Goal: Find specific page/section: Find specific page/section

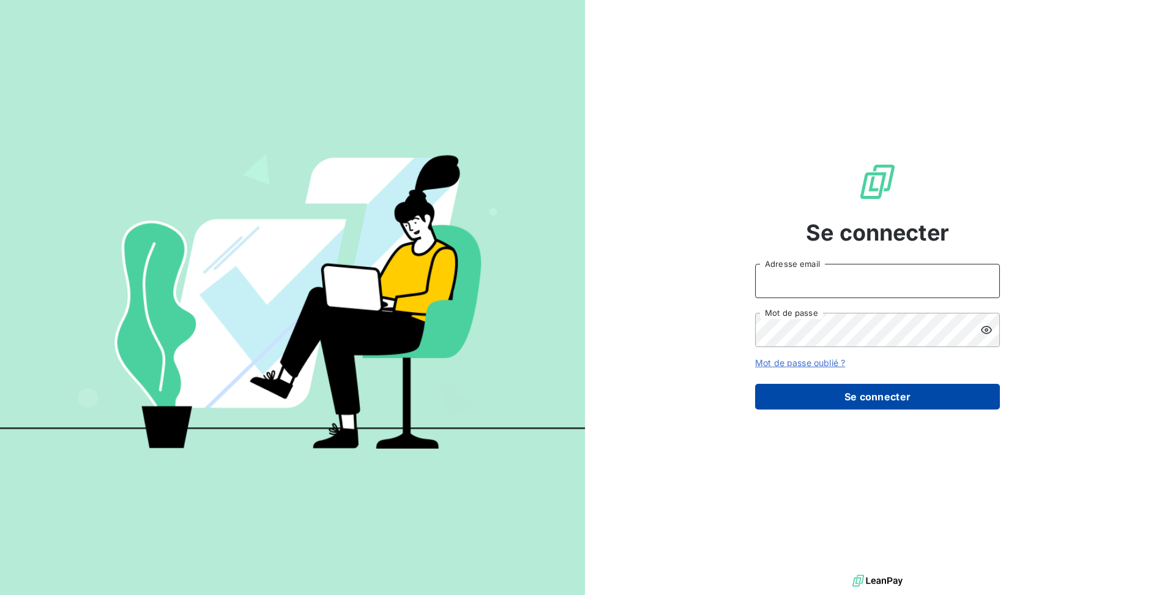
type input "raf@groupelumax.com"
click at [812, 406] on button "Se connecter" at bounding box center [877, 397] width 245 height 26
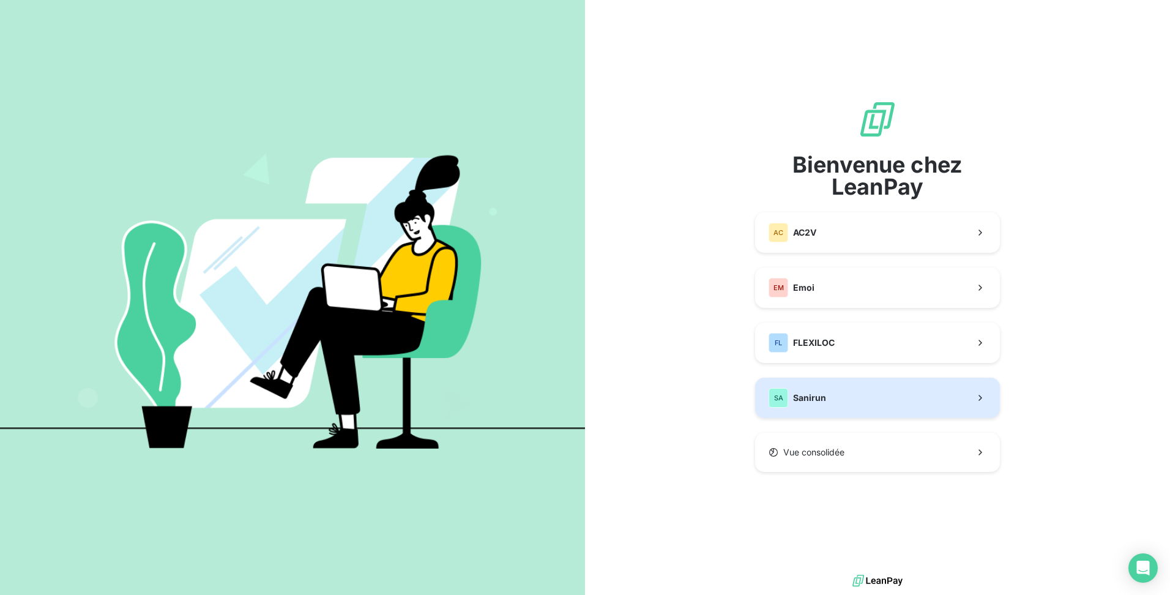
click at [797, 394] on span "Sanirun" at bounding box center [809, 398] width 33 height 12
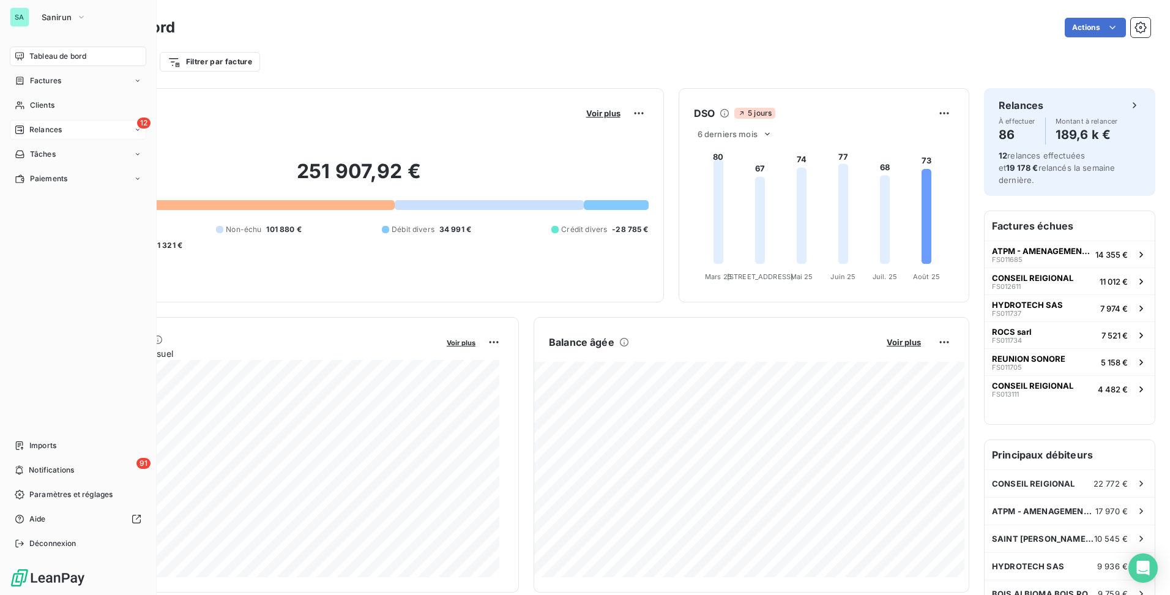
click at [27, 128] on div "Relances" at bounding box center [38, 129] width 47 height 11
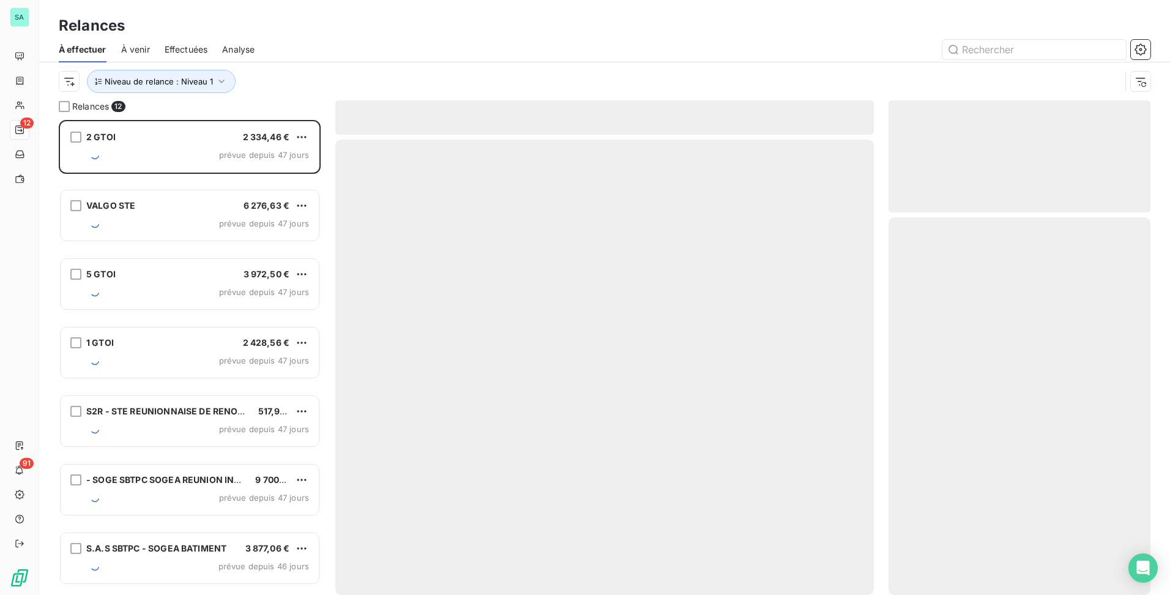
scroll to position [466, 253]
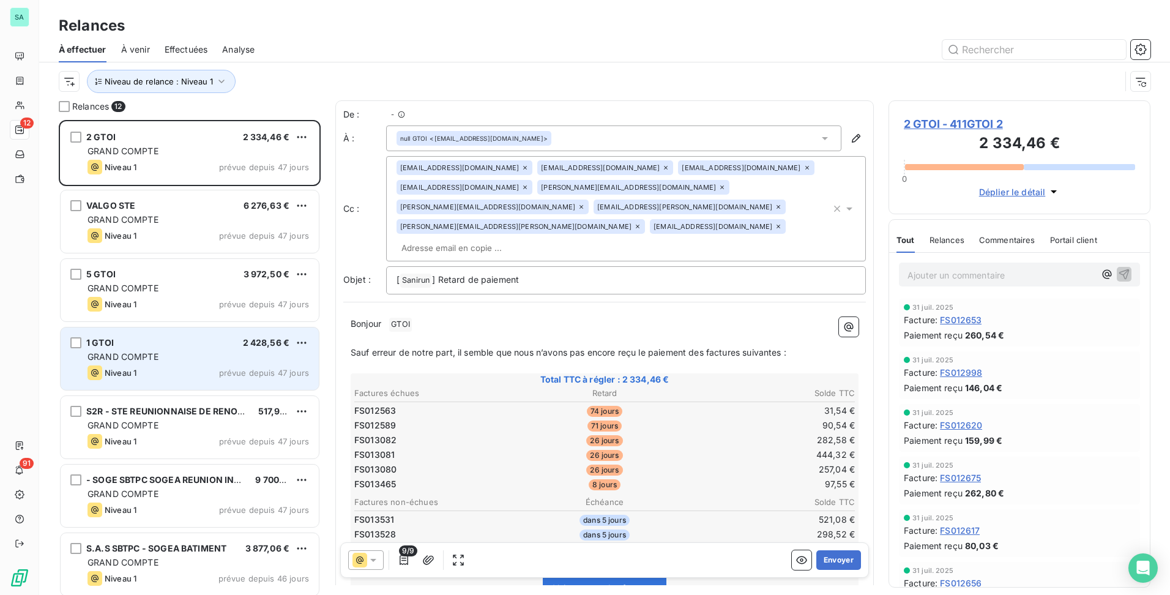
scroll to position [466, 253]
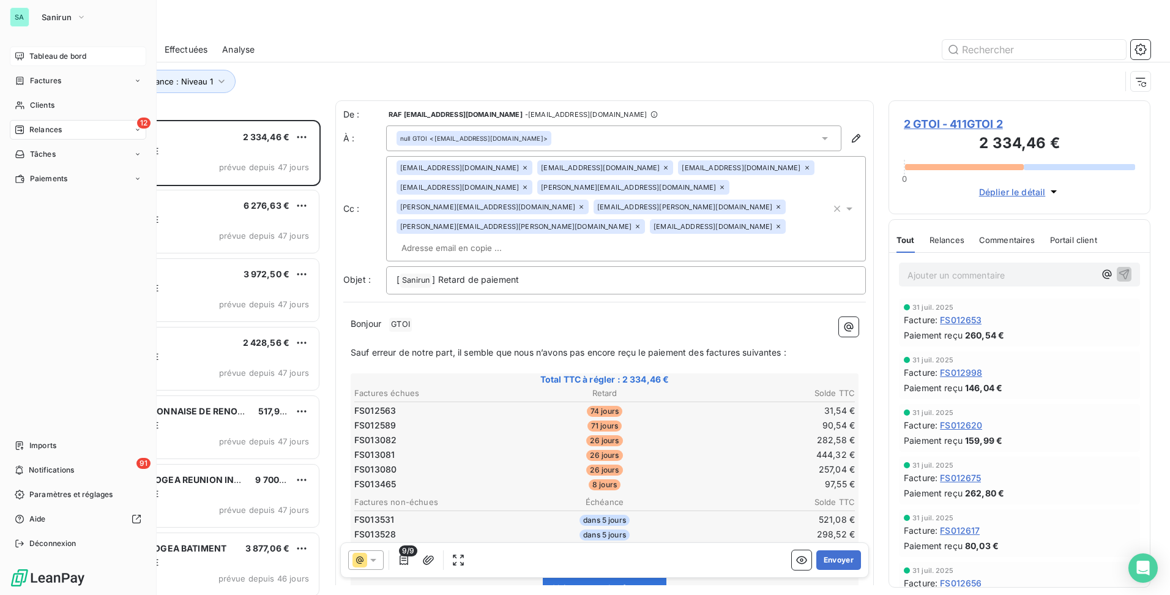
click at [39, 54] on span "Tableau de bord" at bounding box center [57, 56] width 57 height 11
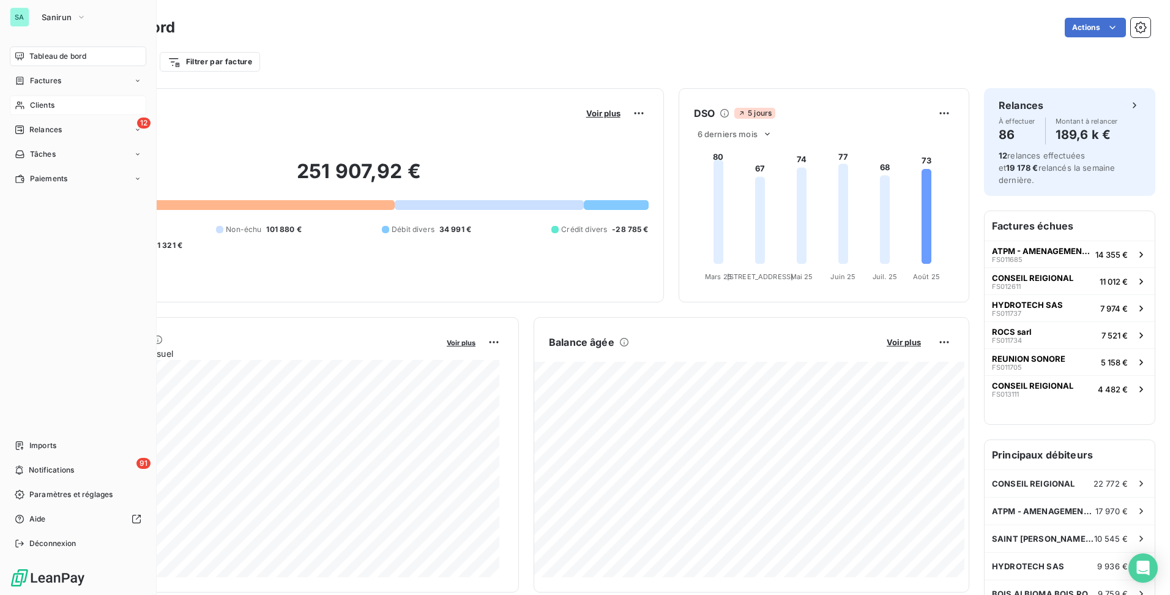
click at [47, 110] on span "Clients" at bounding box center [42, 105] width 24 height 11
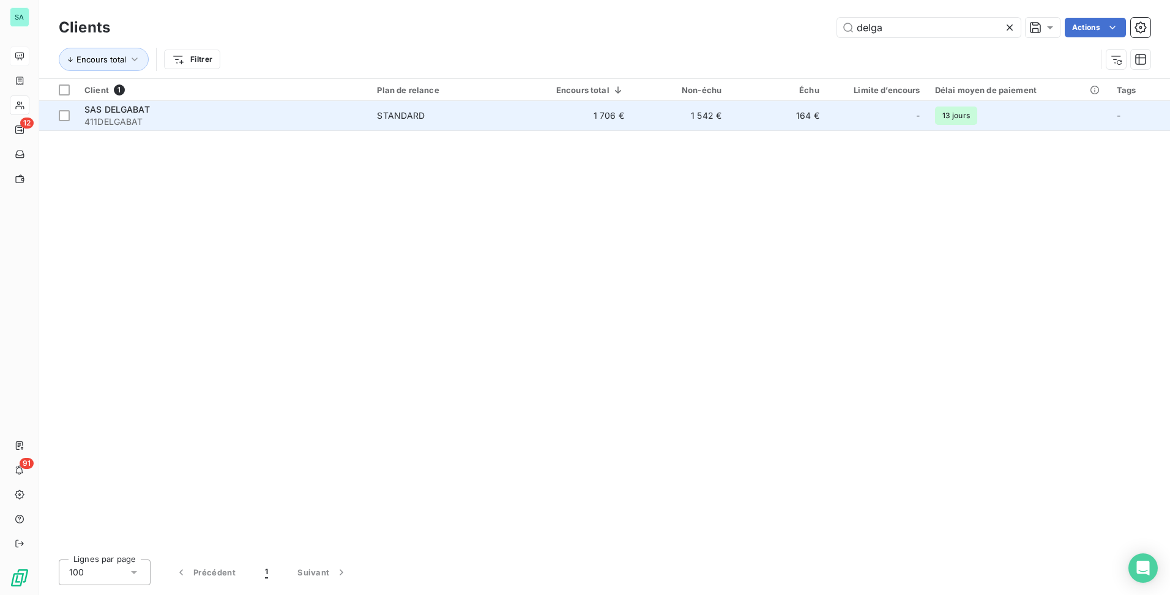
type input "delga"
click at [770, 121] on td "164 €" at bounding box center [777, 115] width 97 height 29
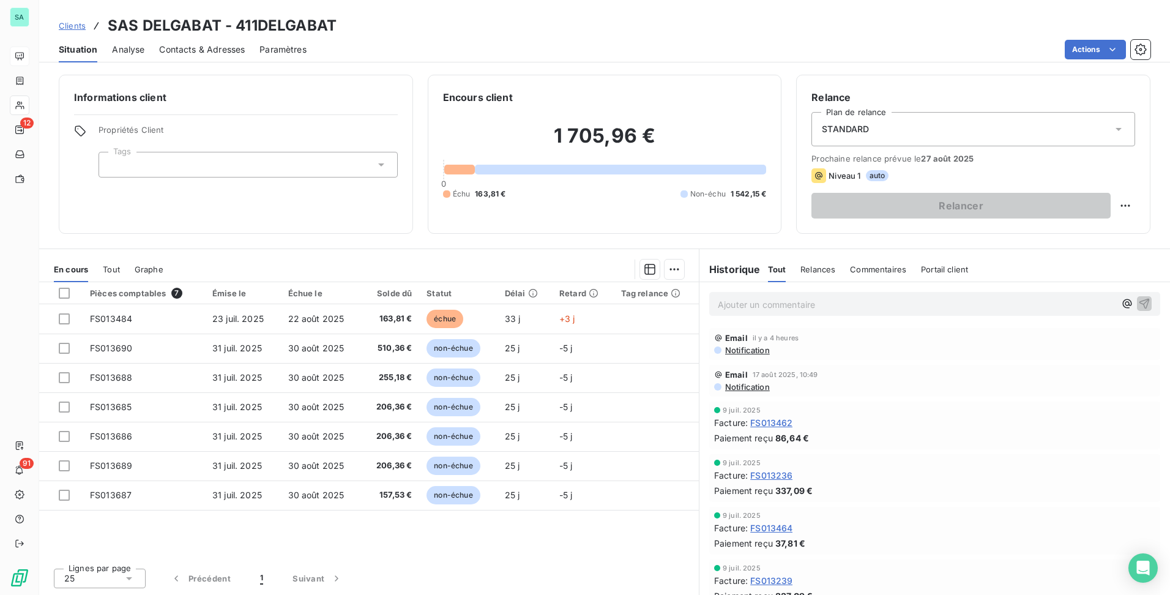
click at [190, 48] on span "Contacts & Adresses" at bounding box center [202, 49] width 86 height 12
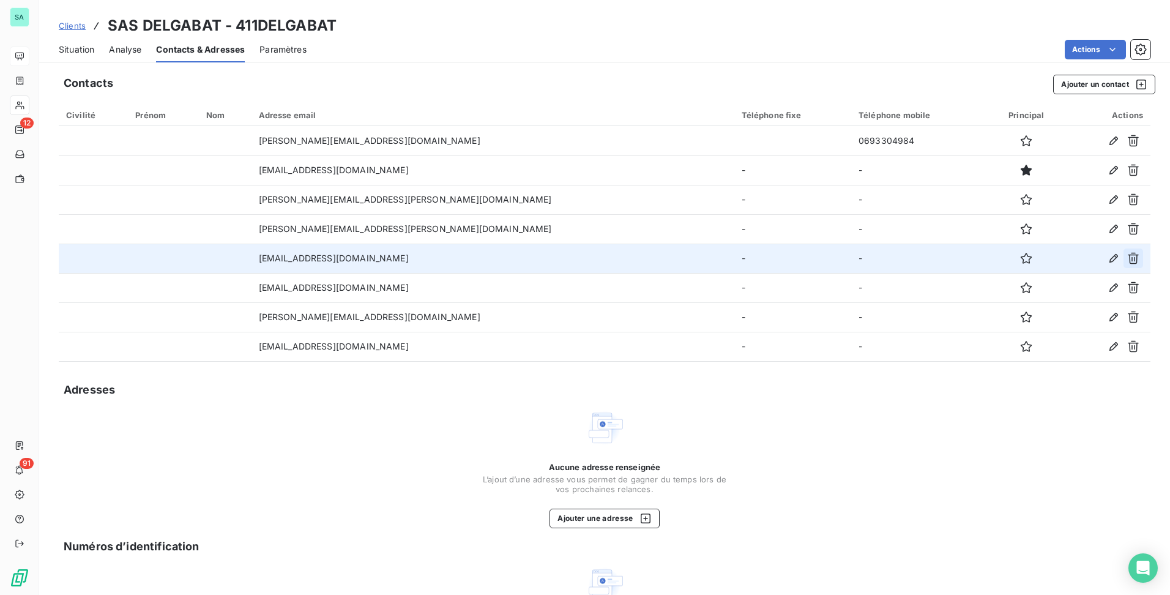
click at [1128, 260] on icon "button" at bounding box center [1134, 258] width 12 height 12
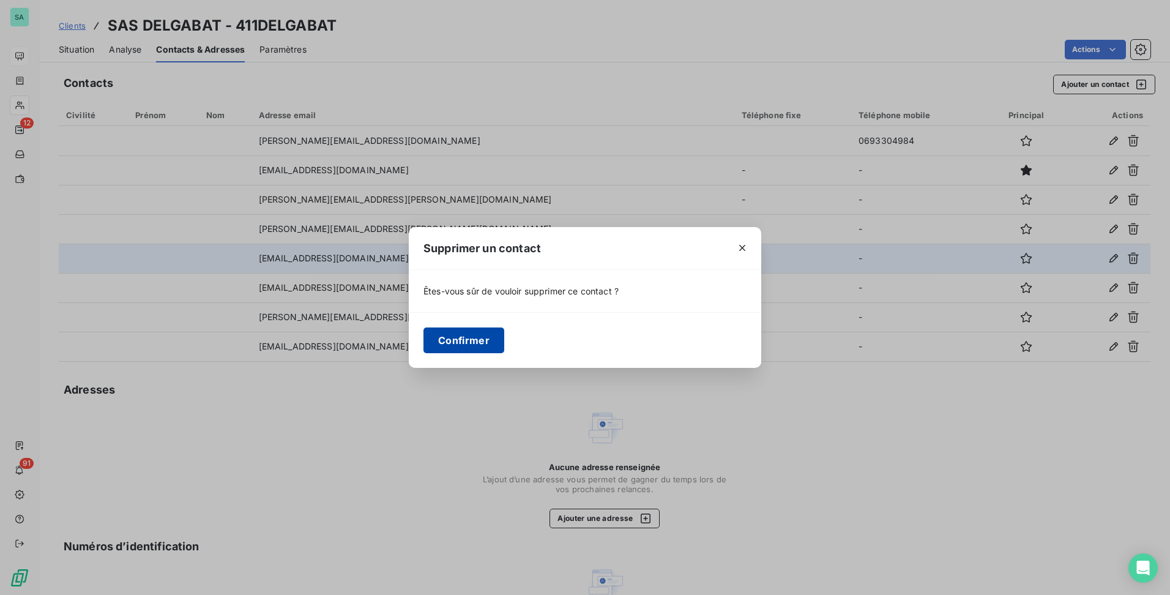
click at [468, 339] on button "Confirmer" at bounding box center [464, 341] width 81 height 26
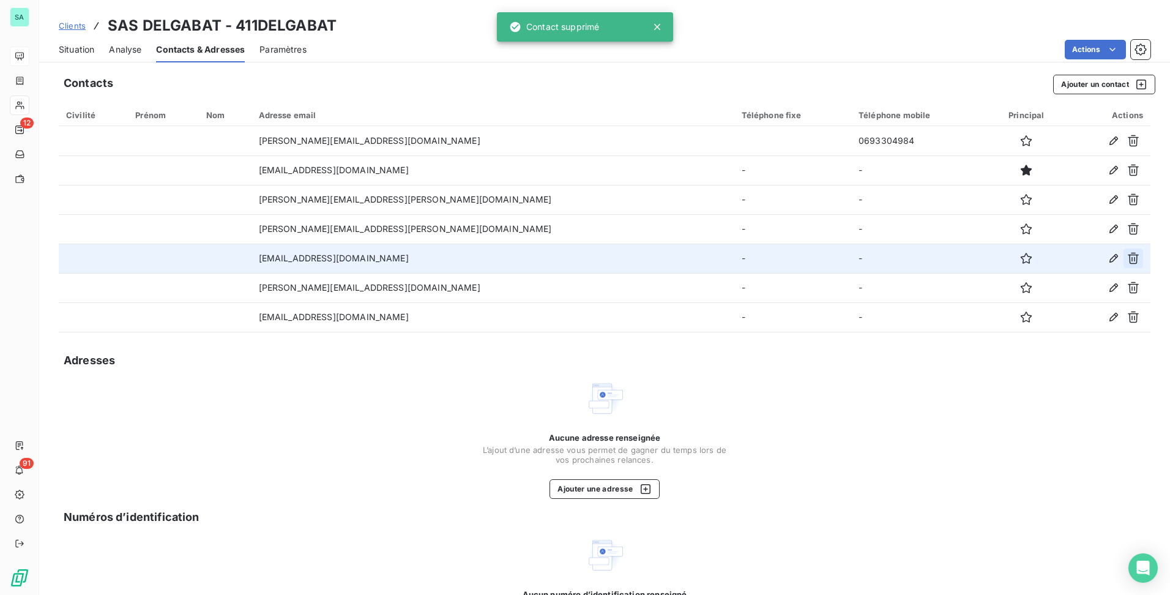
click at [1128, 258] on icon "button" at bounding box center [1134, 258] width 12 height 12
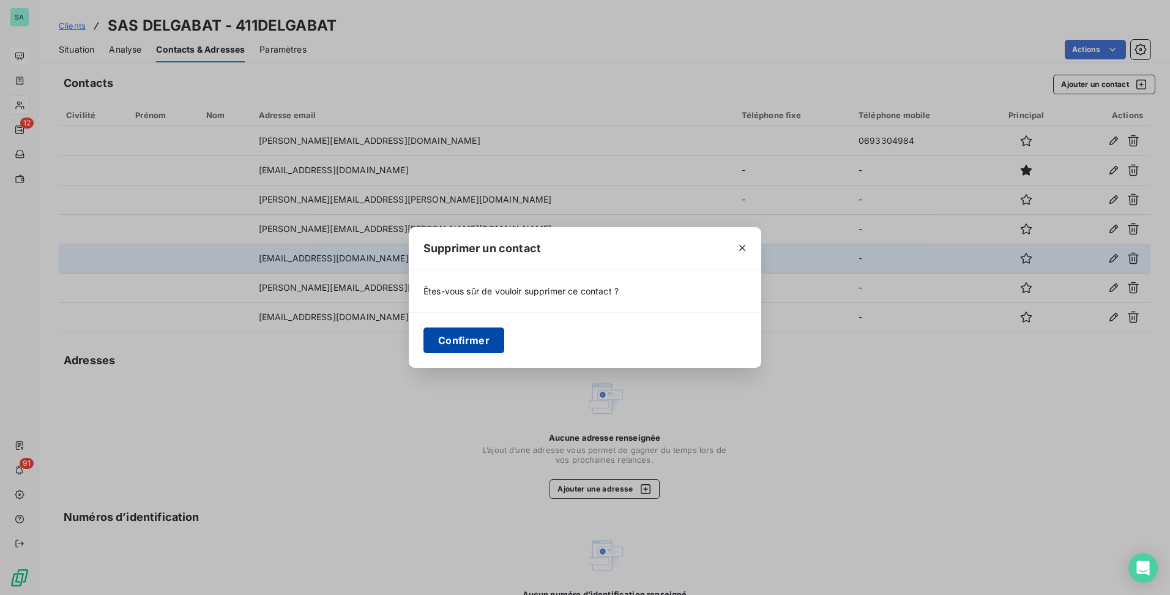
click at [470, 337] on button "Confirmer" at bounding box center [464, 341] width 81 height 26
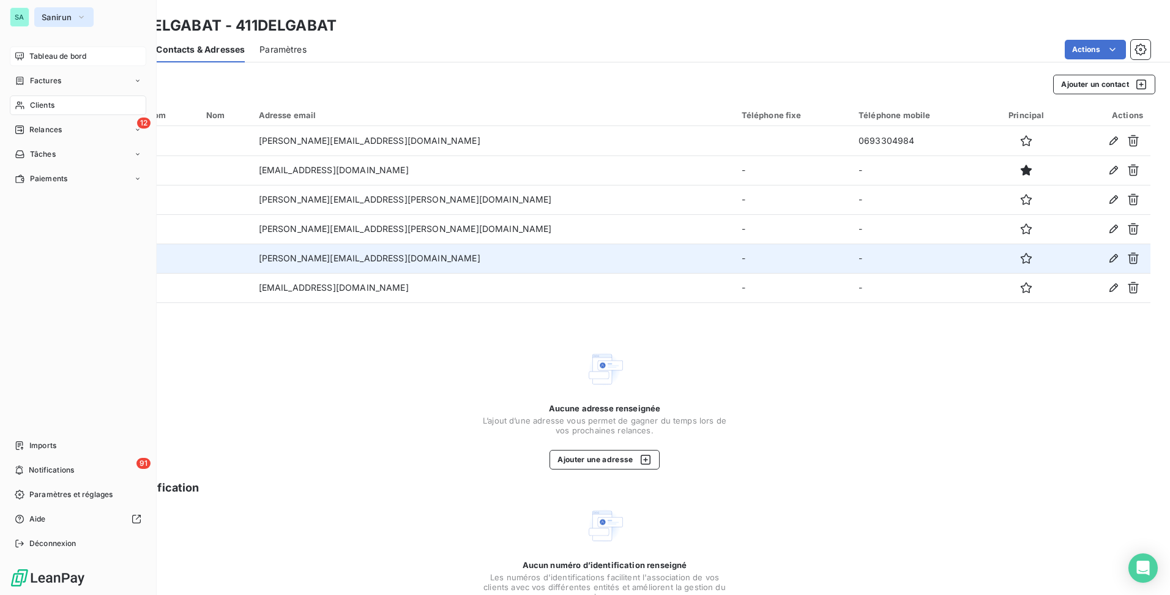
click at [72, 18] on span "Sanirun" at bounding box center [57, 17] width 30 height 10
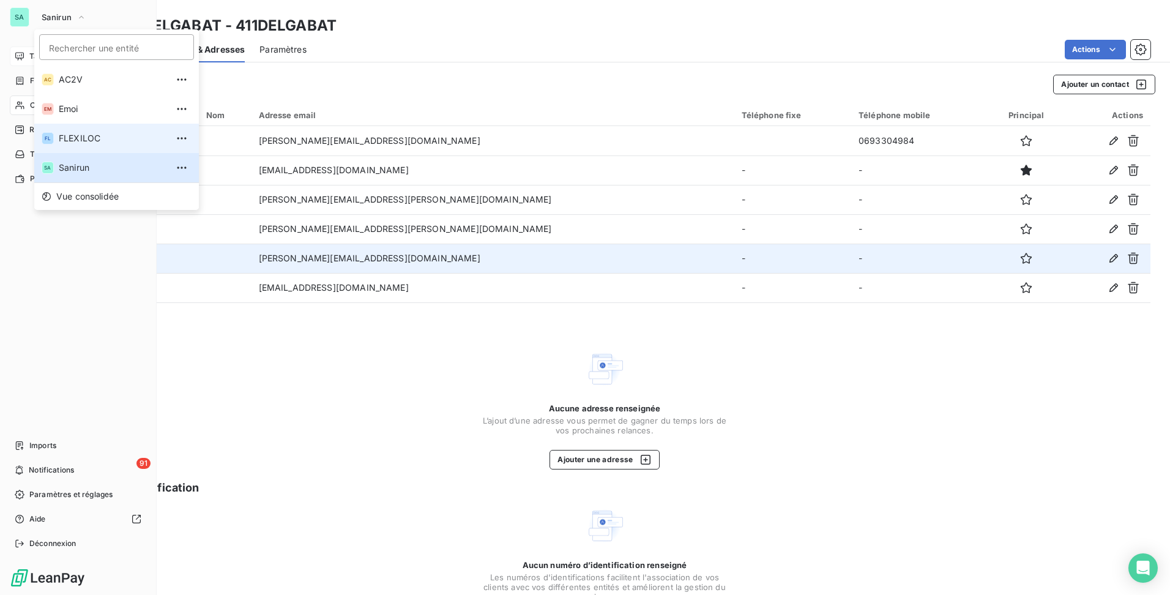
click at [79, 138] on span "FLEXILOC" at bounding box center [113, 138] width 108 height 12
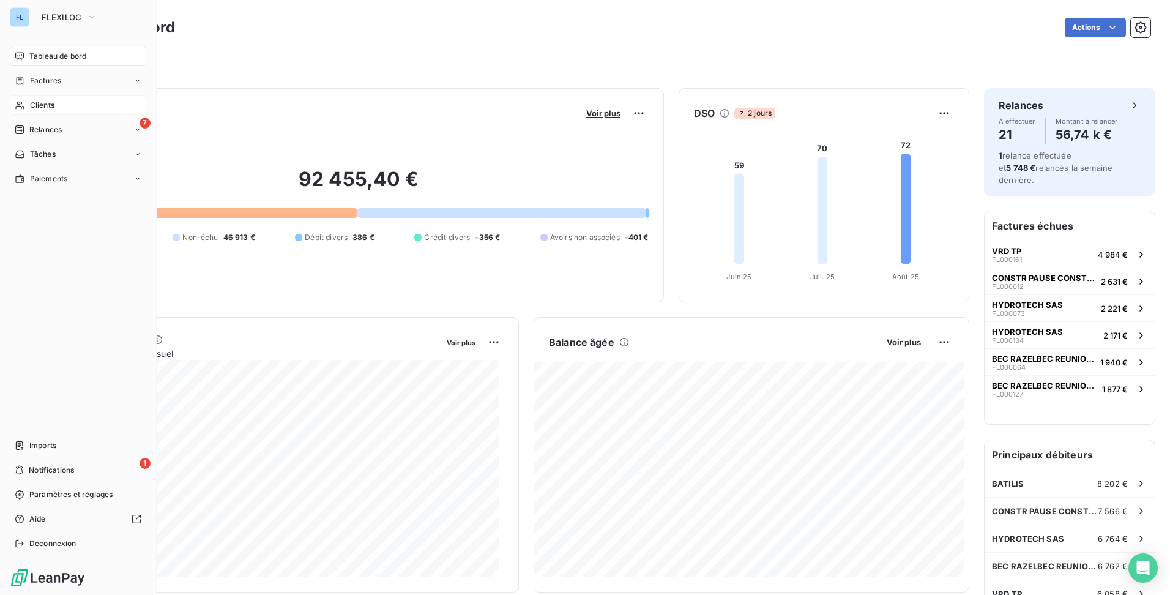
click at [45, 108] on span "Clients" at bounding box center [42, 105] width 24 height 11
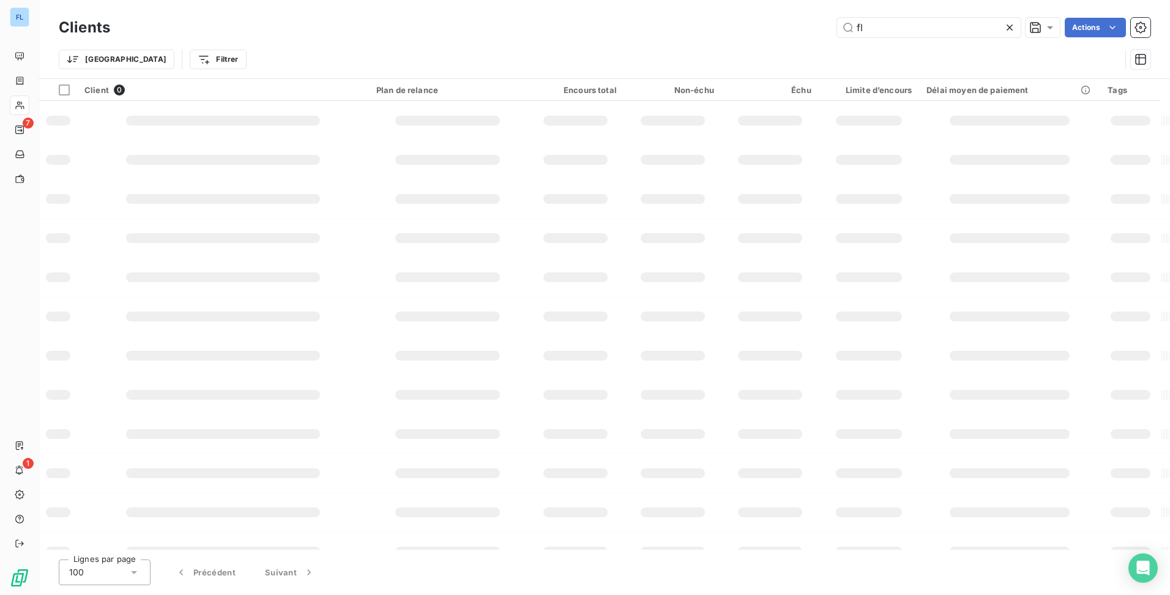
type input "f"
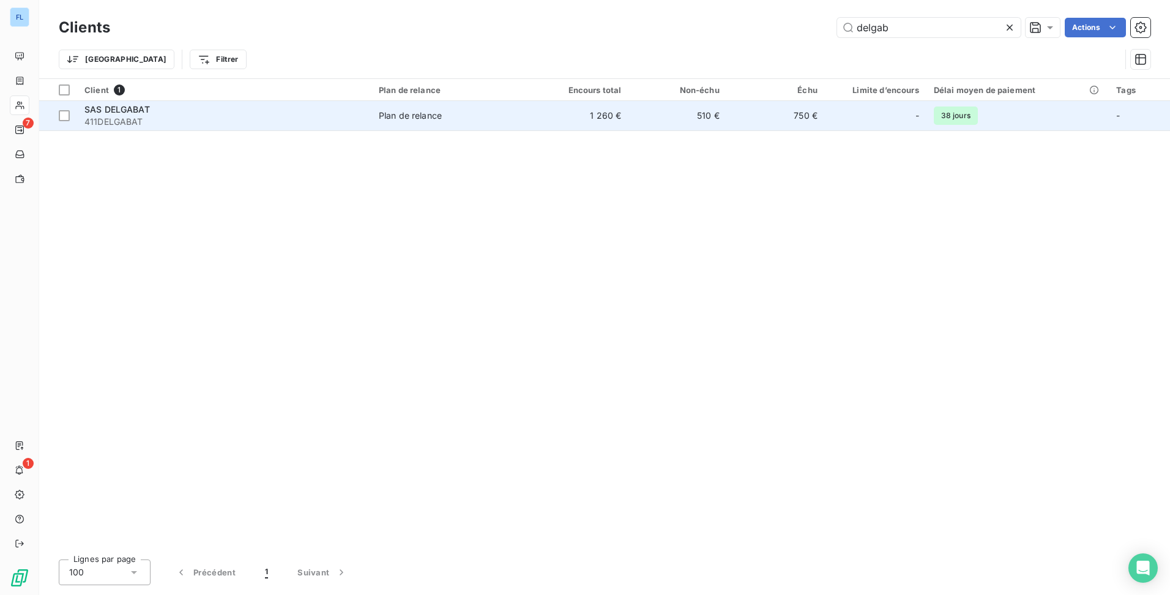
type input "delgab"
click at [141, 113] on span "SAS DELGABAT" at bounding box center [117, 109] width 66 height 10
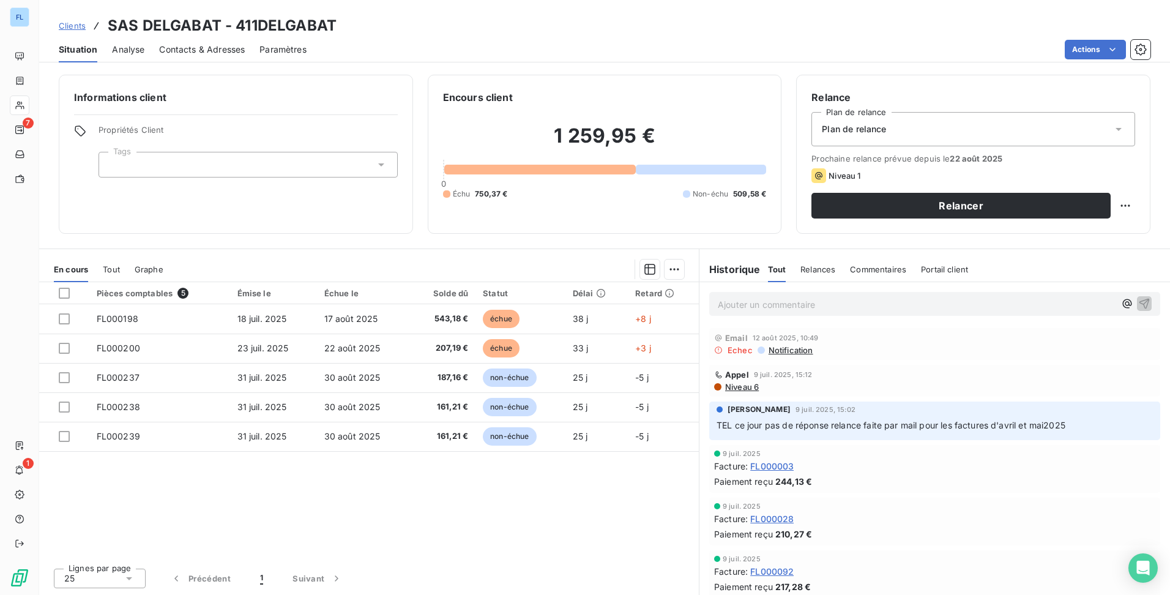
click at [214, 45] on span "Contacts & Adresses" at bounding box center [202, 49] width 86 height 12
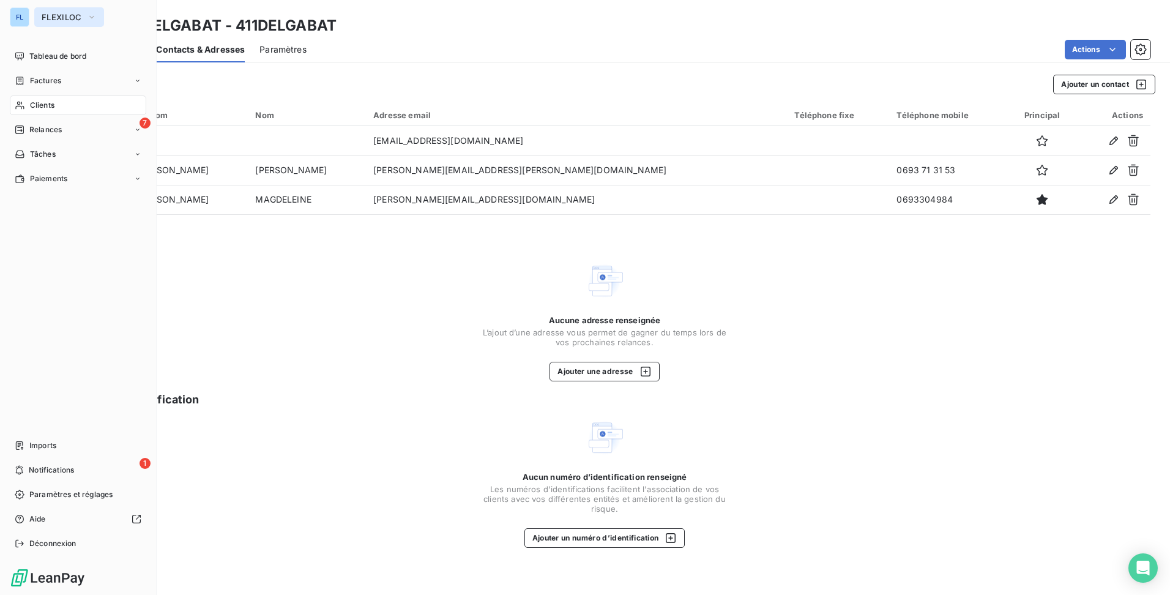
click at [64, 20] on span "FLEXILOC" at bounding box center [62, 17] width 40 height 10
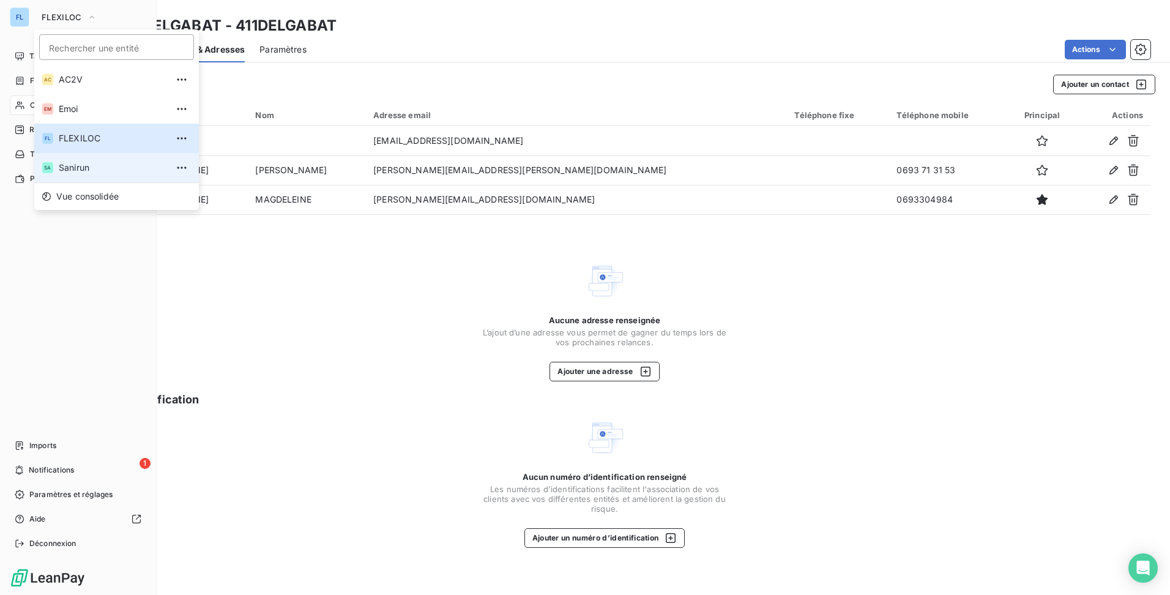
click at [75, 168] on span "Sanirun" at bounding box center [113, 168] width 108 height 12
